Goal: Task Accomplishment & Management: Use online tool/utility

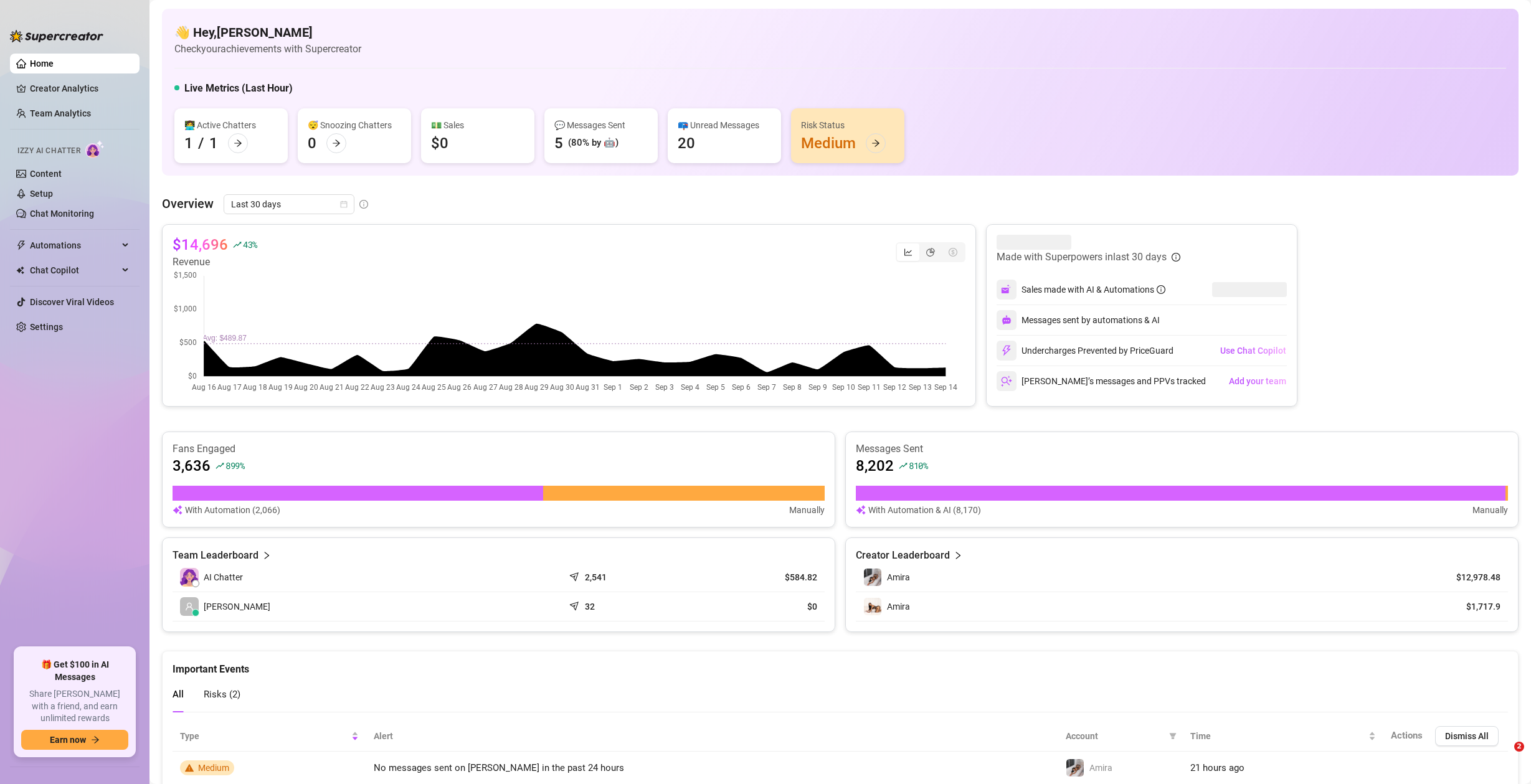
click at [74, 248] on span "Automations" at bounding box center [74, 245] width 89 height 20
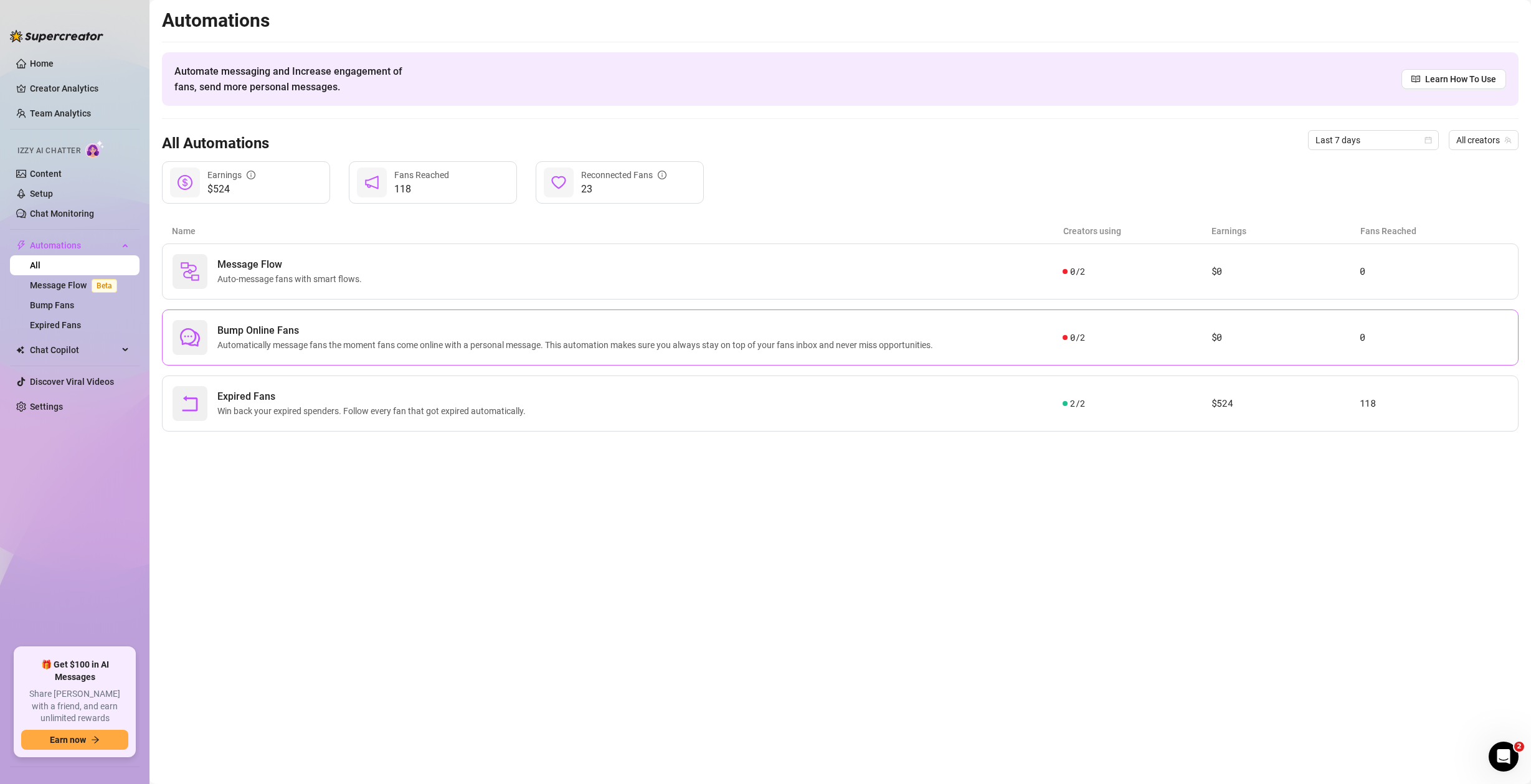
click at [320, 342] on span "Automatically message fans the moment fans come online with a personal message.…" at bounding box center [578, 345] width 721 height 14
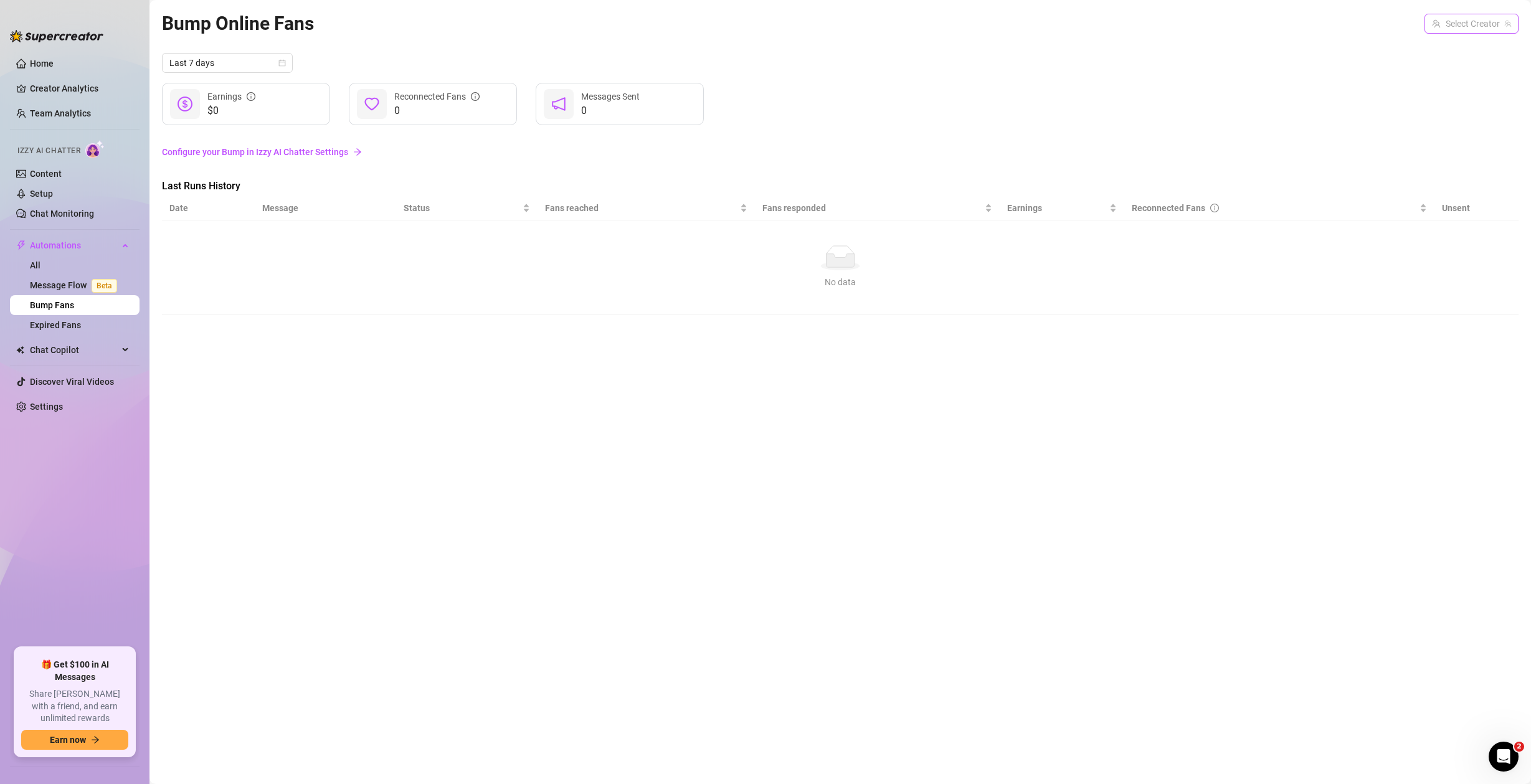
click at [1448, 24] on input "search" at bounding box center [1466, 23] width 68 height 18
click at [1436, 53] on span "Amira" at bounding box center [1433, 49] width 23 height 14
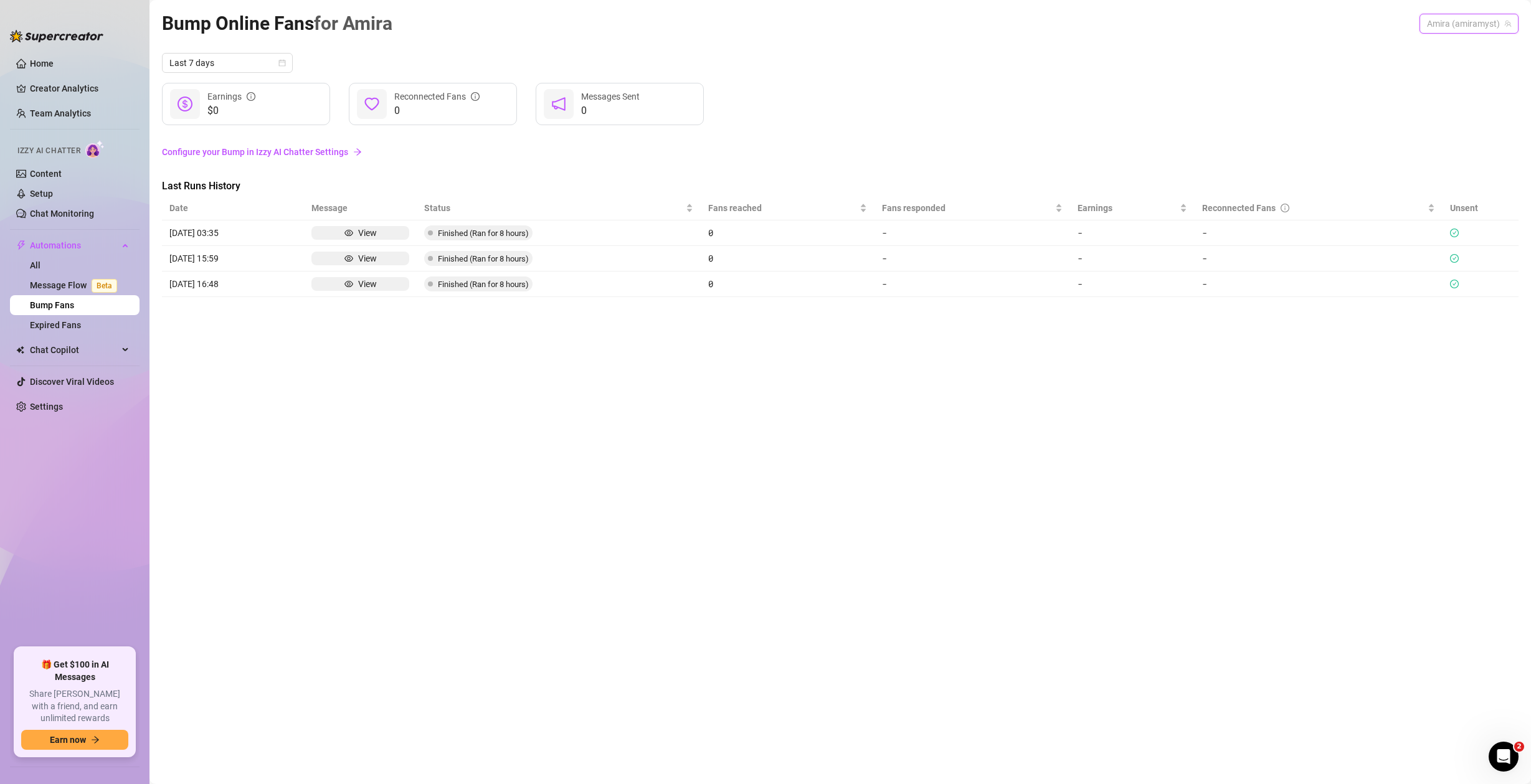
click at [1460, 31] on span "Amira (amiramyst)" at bounding box center [1469, 23] width 84 height 18
click at [1462, 68] on span "( amiramystvip )" at bounding box center [1479, 70] width 59 height 14
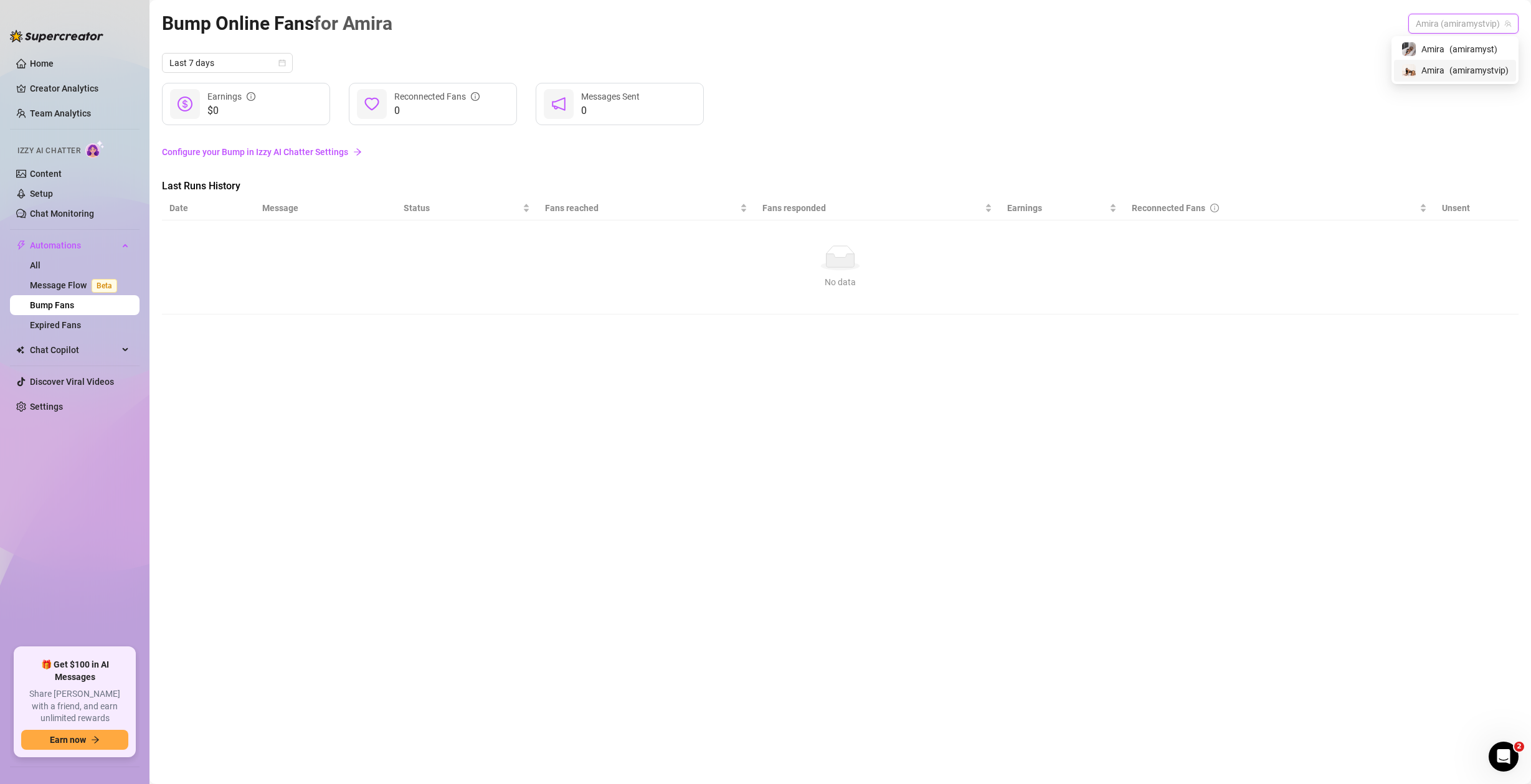
click at [1471, 16] on span "Amira (amiramystvip)" at bounding box center [1463, 23] width 96 height 18
click at [1469, 39] on div "Amira ( amiramyst )" at bounding box center [1455, 49] width 122 height 21
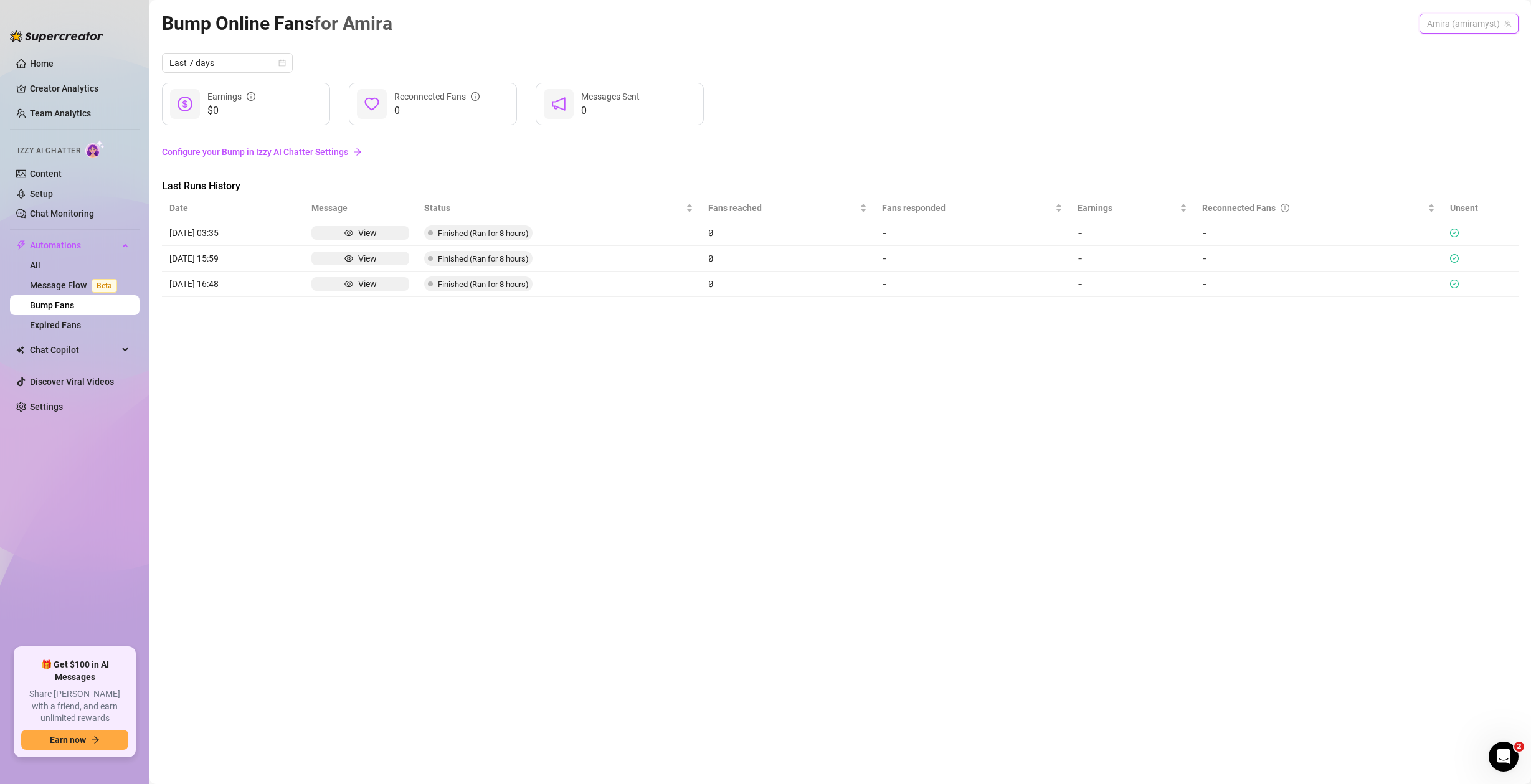
click at [1463, 25] on span "Amira (amiramyst)" at bounding box center [1469, 23] width 84 height 18
click at [53, 198] on link "Setup" at bounding box center [42, 193] width 23 height 10
